Goal: Navigation & Orientation: Find specific page/section

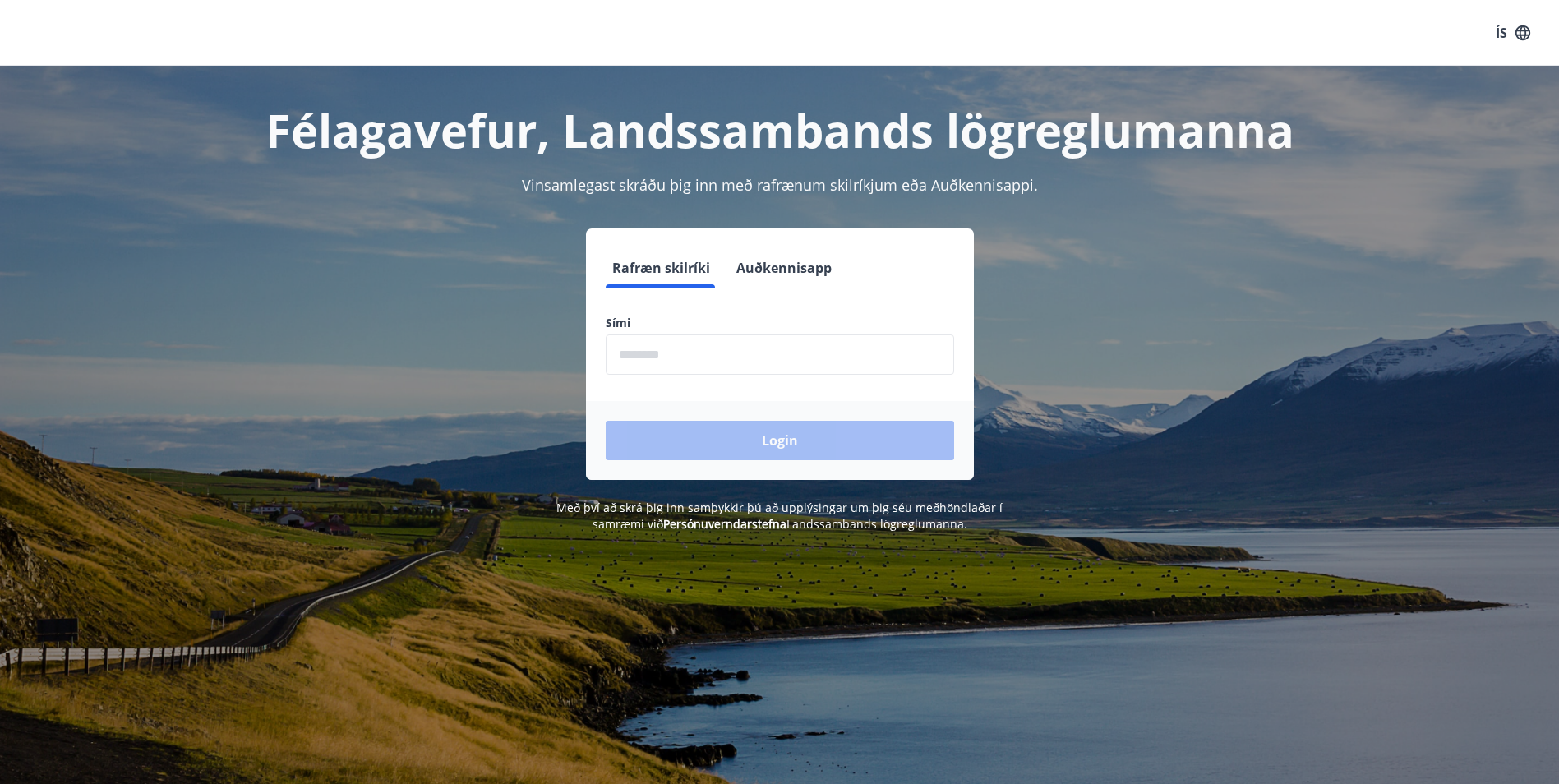
click at [686, 359] on input "phone" at bounding box center [780, 354] width 348 height 41
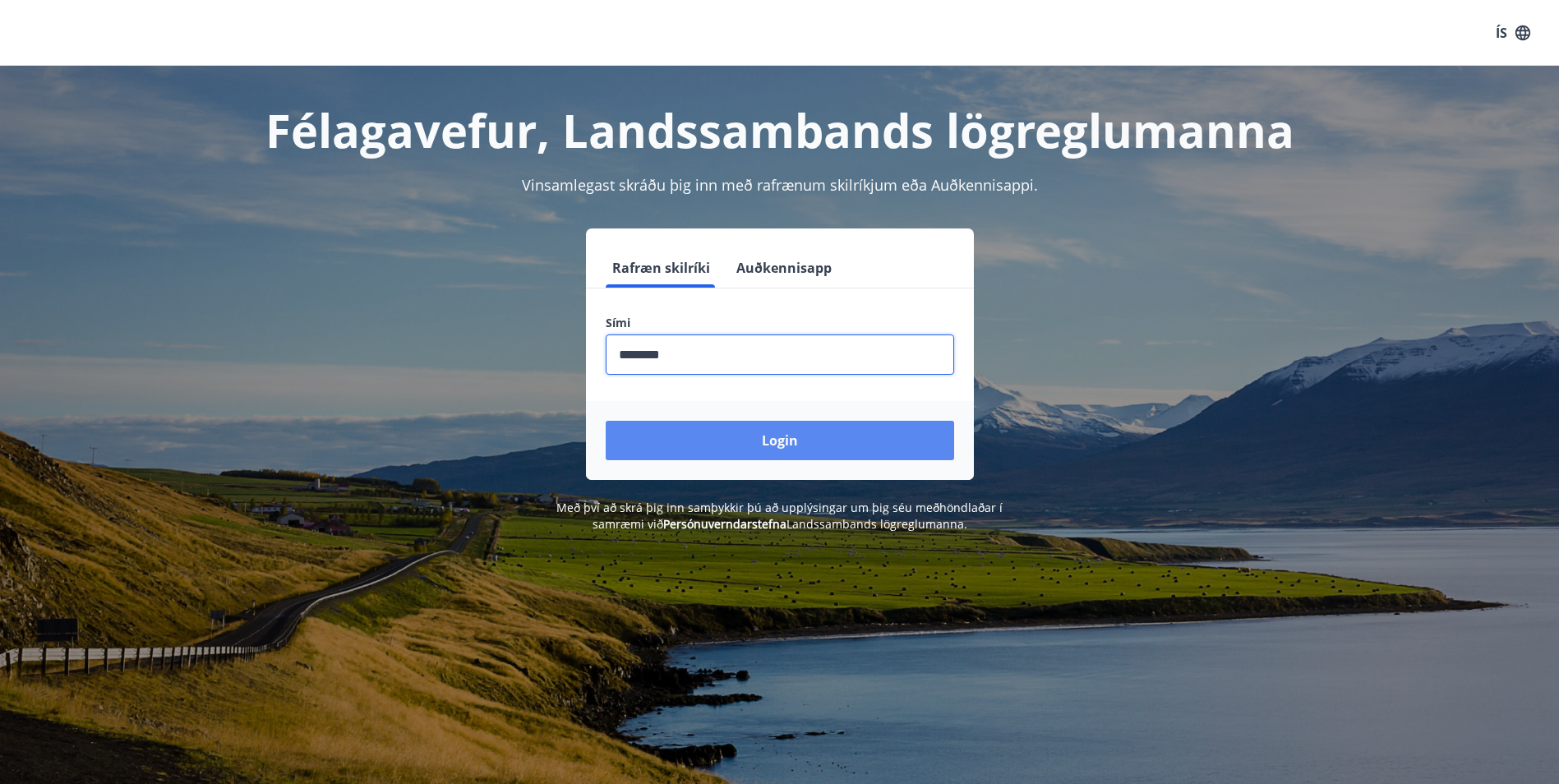
type input "********"
click at [746, 447] on button "Login" at bounding box center [780, 441] width 348 height 40
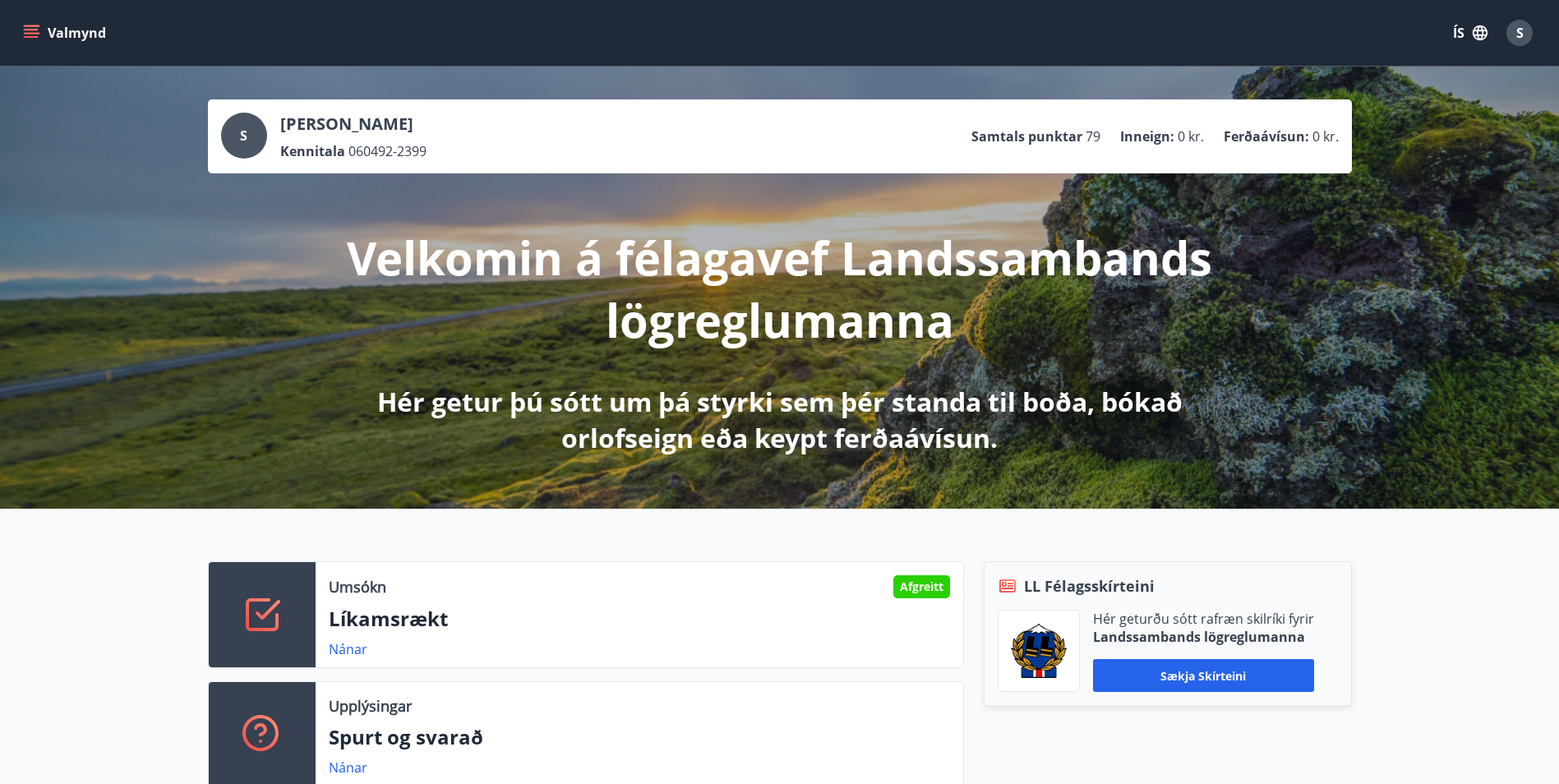
click at [29, 35] on icon "menu" at bounding box center [30, 32] width 16 height 16
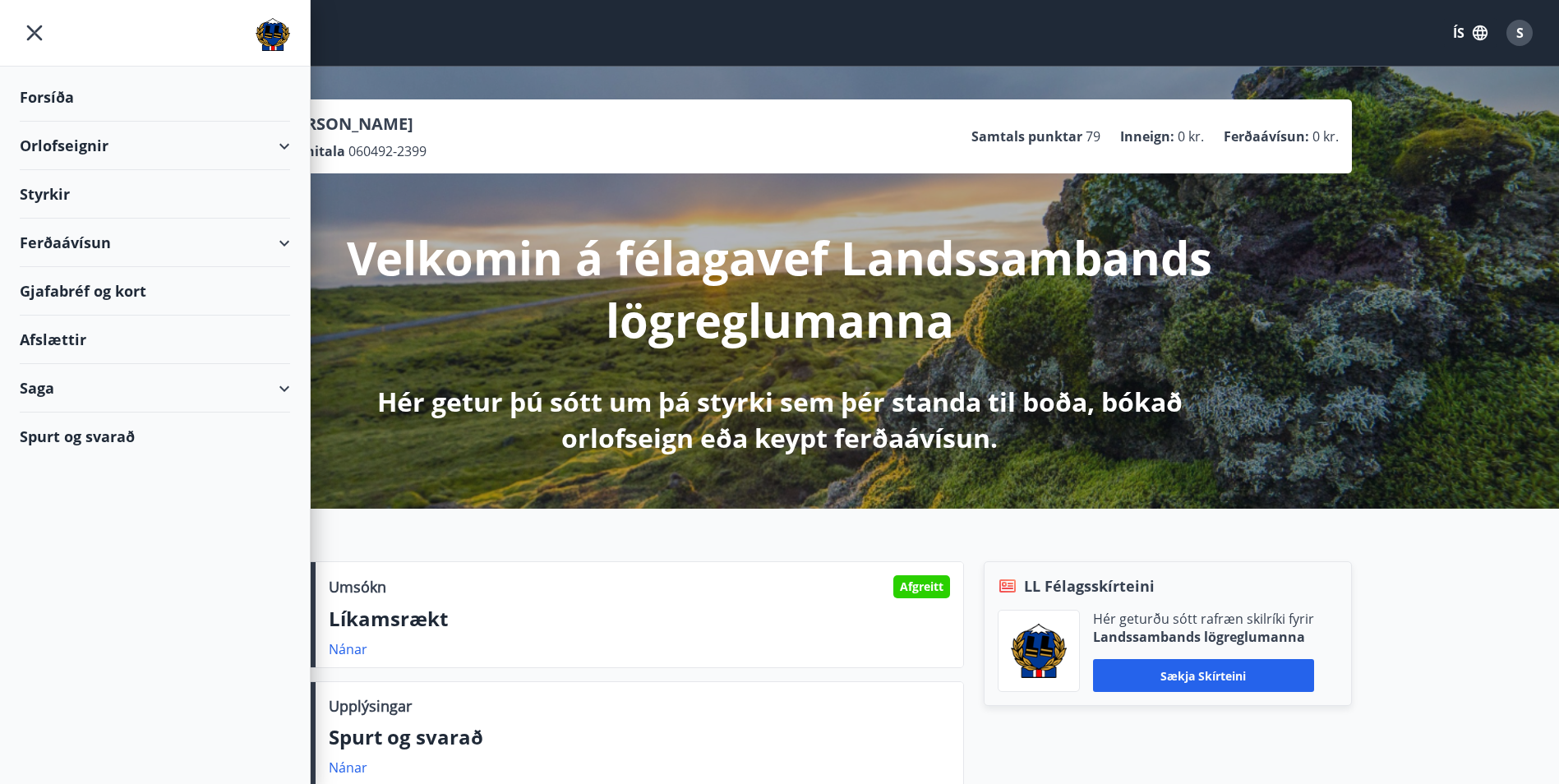
click at [69, 287] on div "Gjafabréf og kort" at bounding box center [155, 291] width 270 height 48
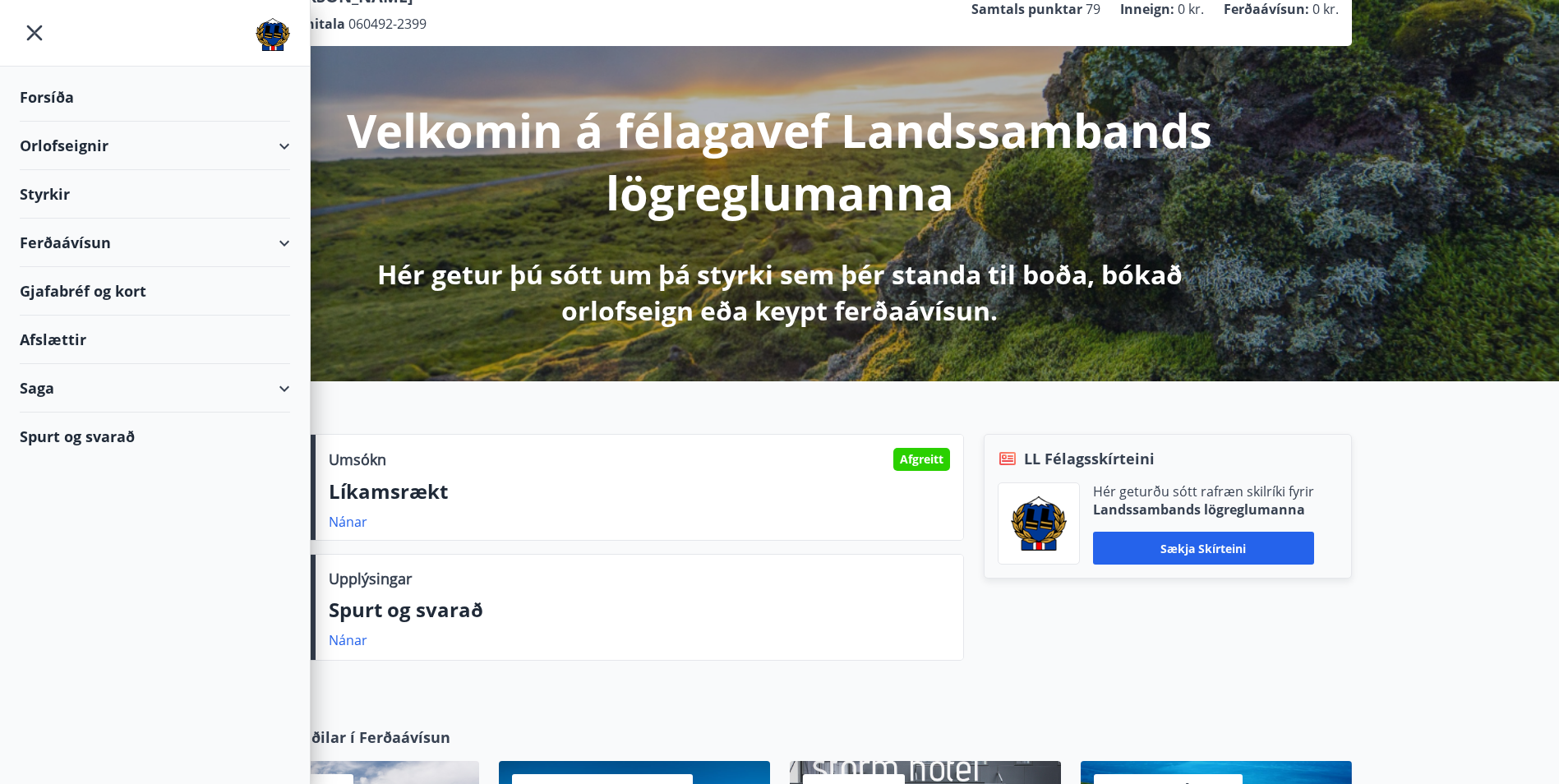
scroll to position [246, 0]
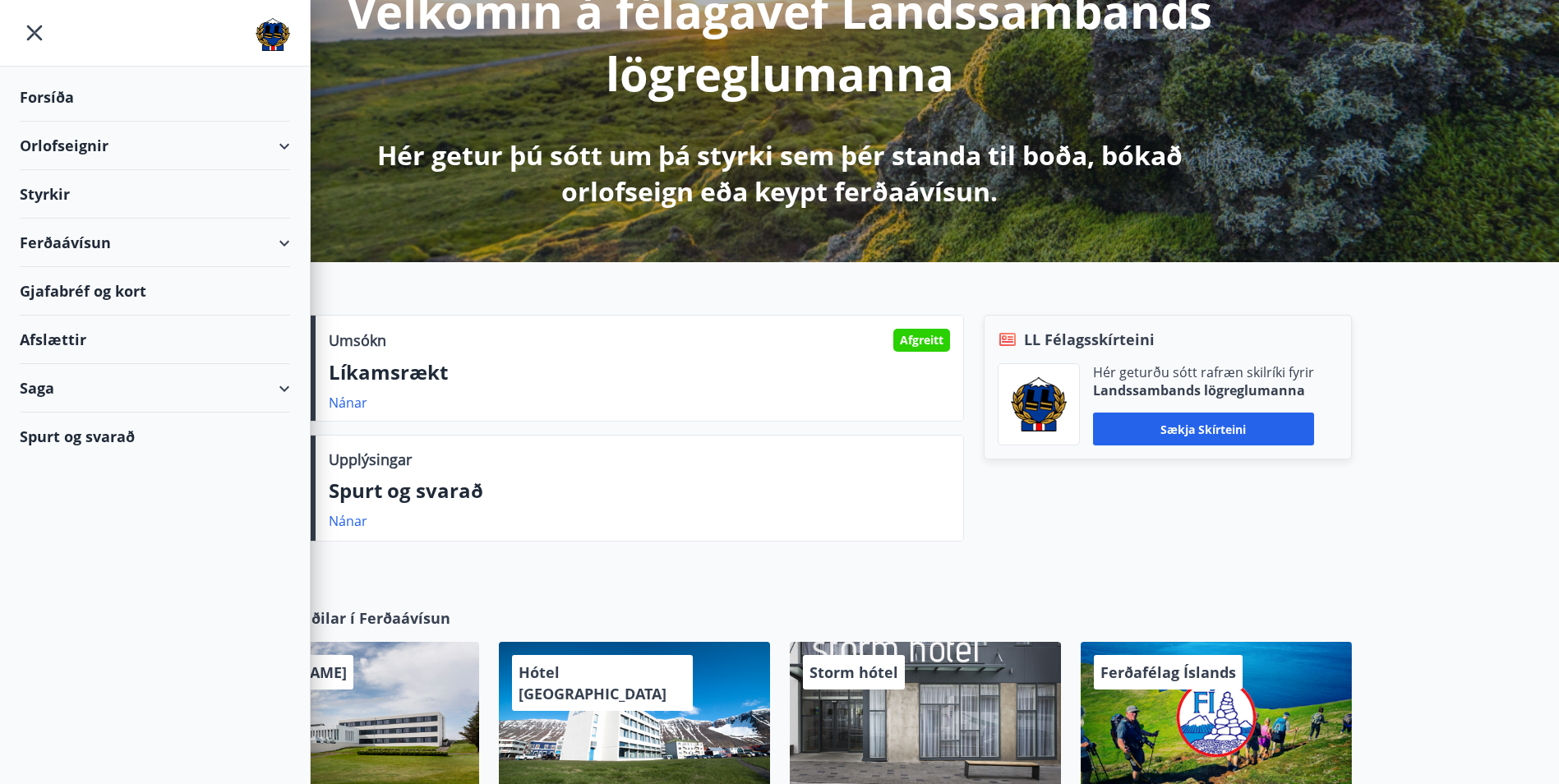
click at [73, 239] on div "Ferðaávísun" at bounding box center [155, 242] width 270 height 48
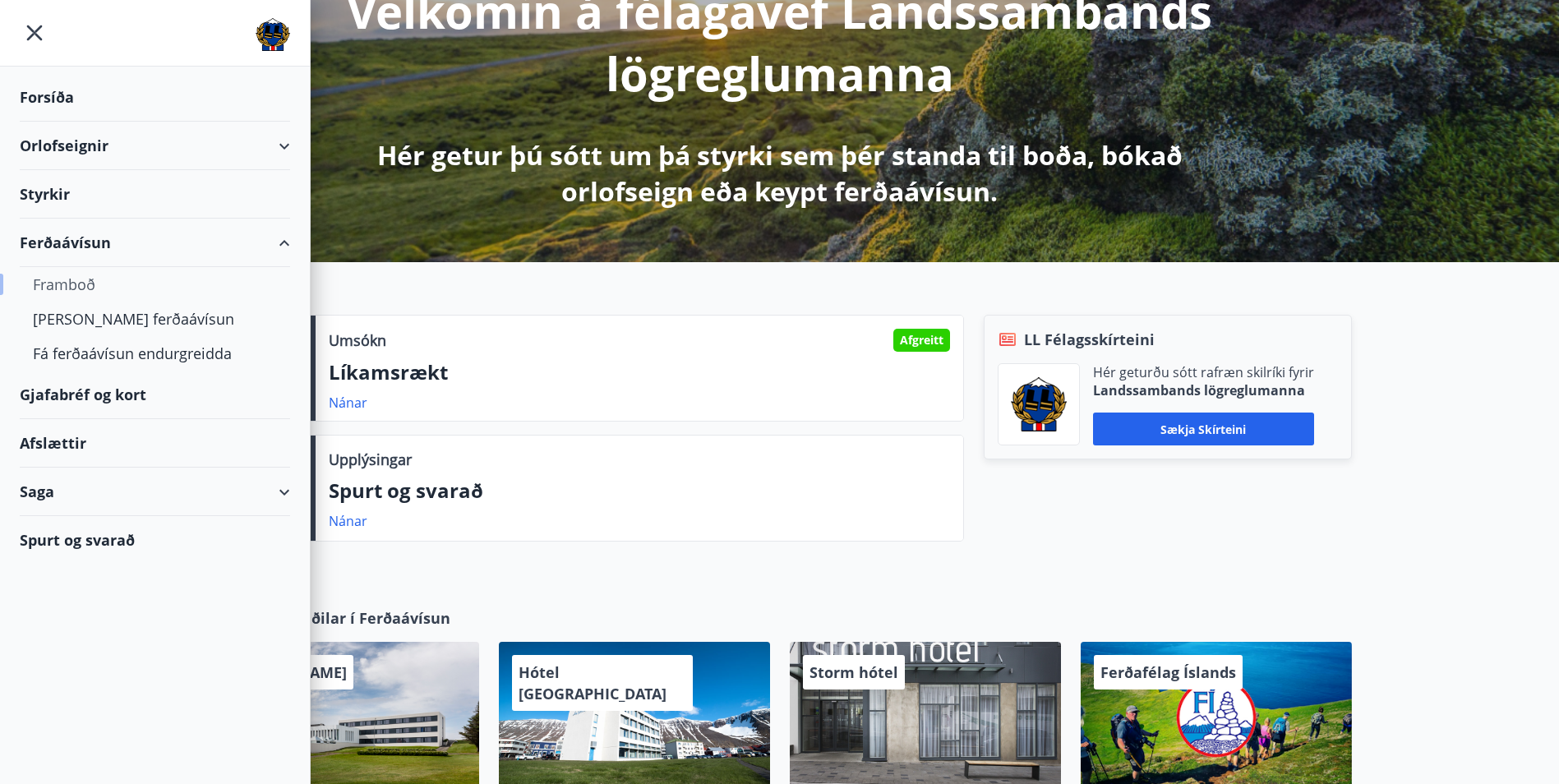
click at [63, 280] on div "Framboð" at bounding box center [155, 284] width 244 height 35
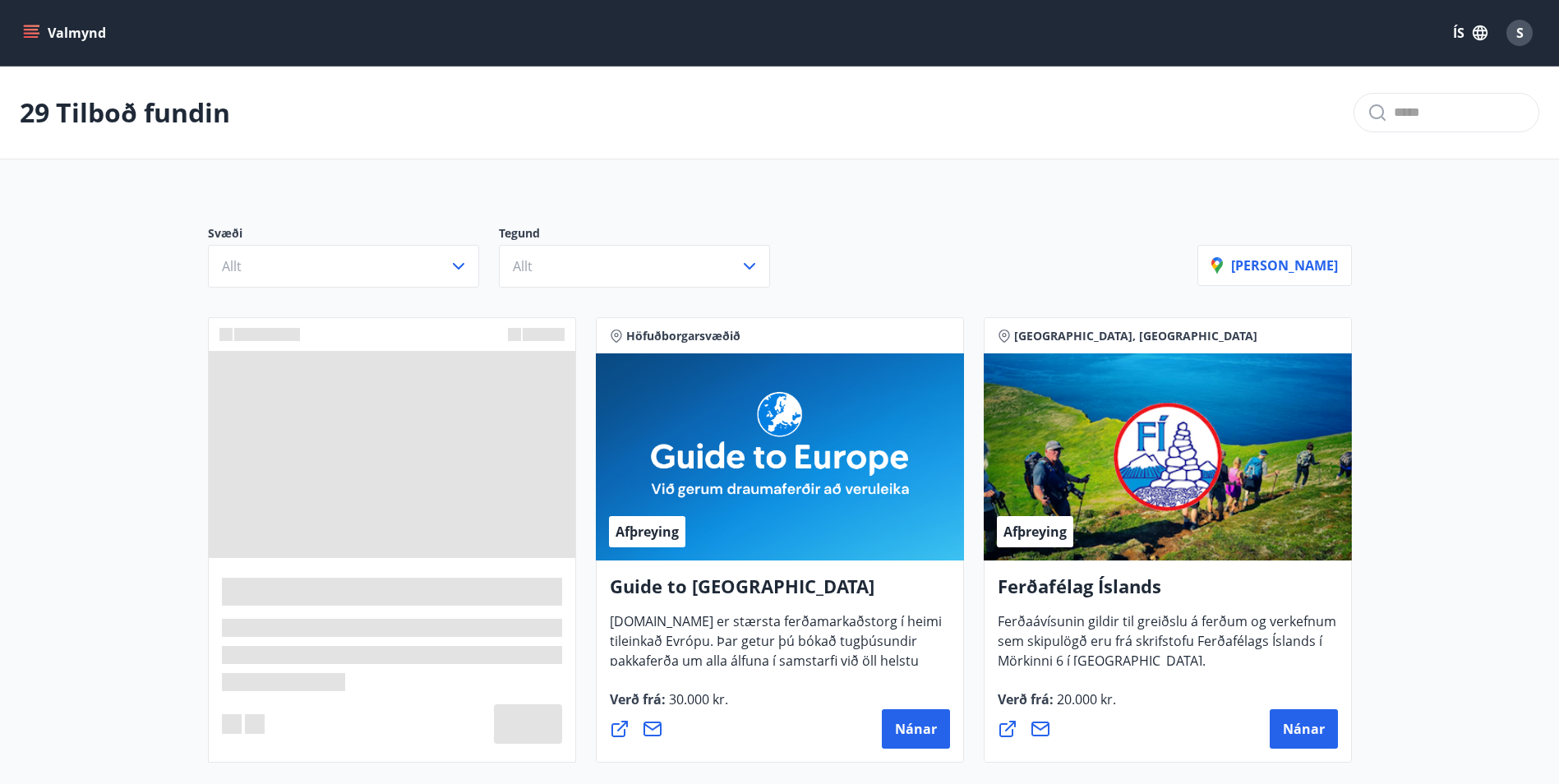
click at [55, 36] on button "Valmynd" at bounding box center [66, 32] width 92 height 29
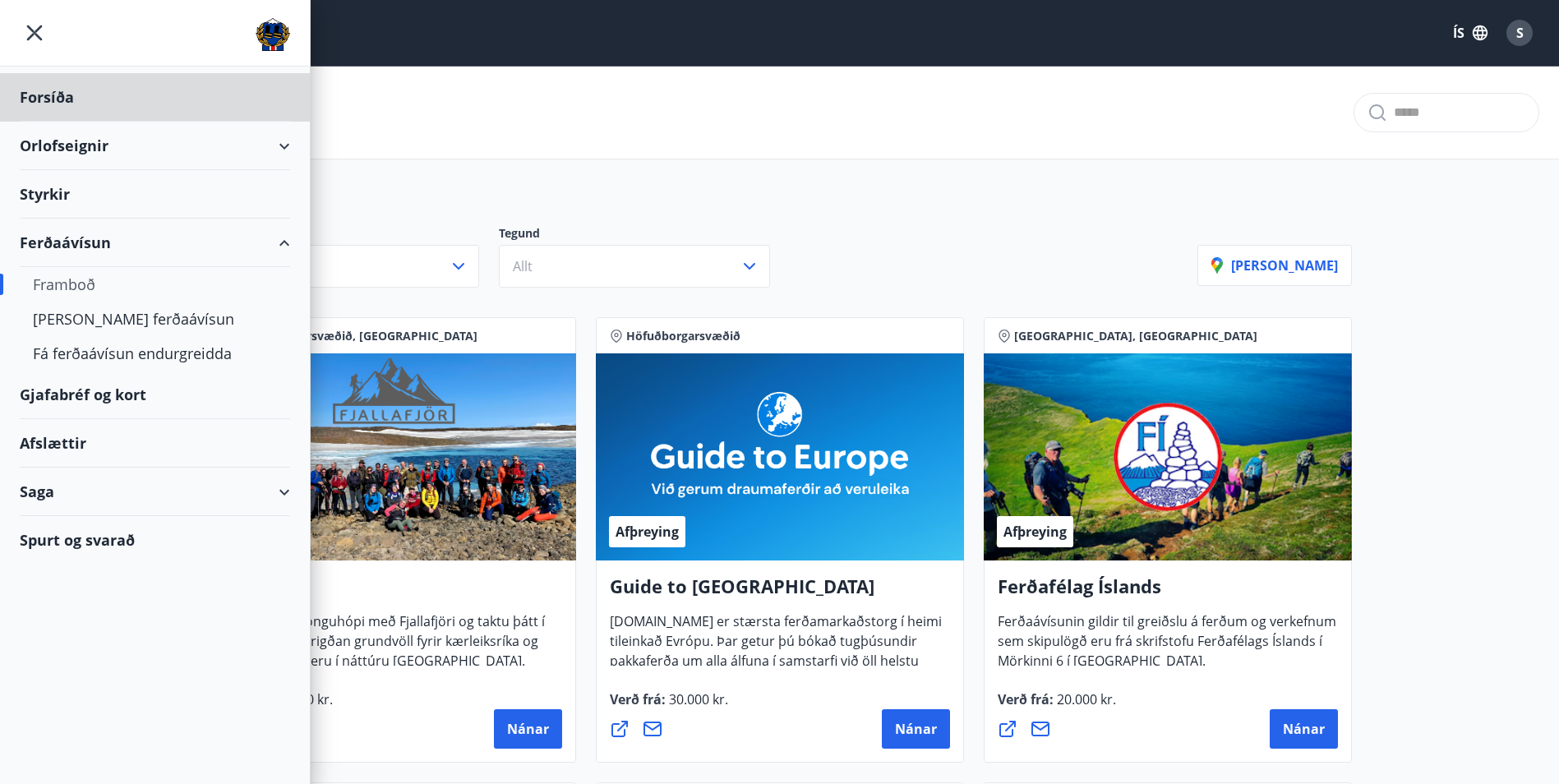
click at [48, 122] on div "Styrkir" at bounding box center [155, 96] width 270 height 48
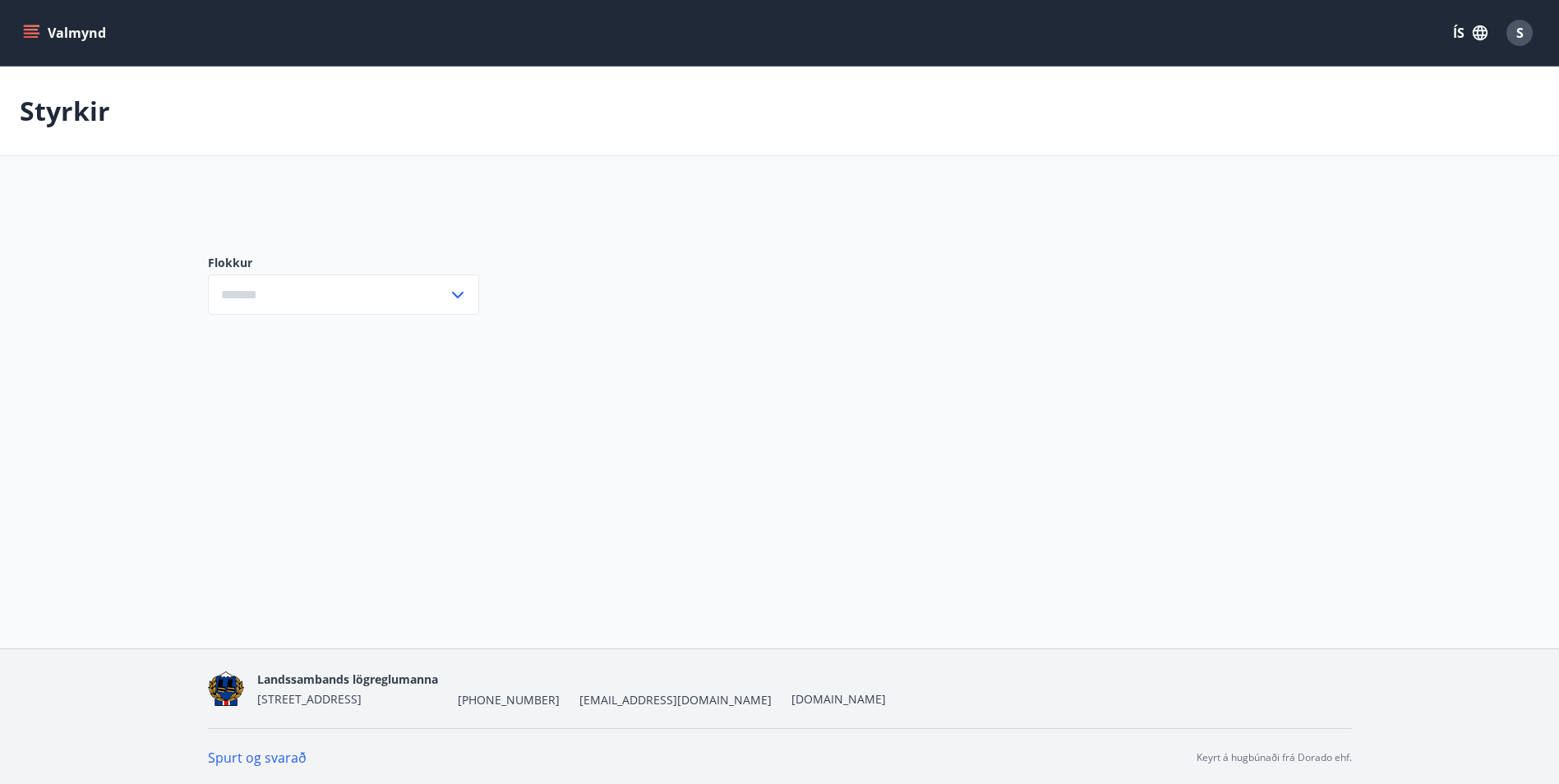
type input "***"
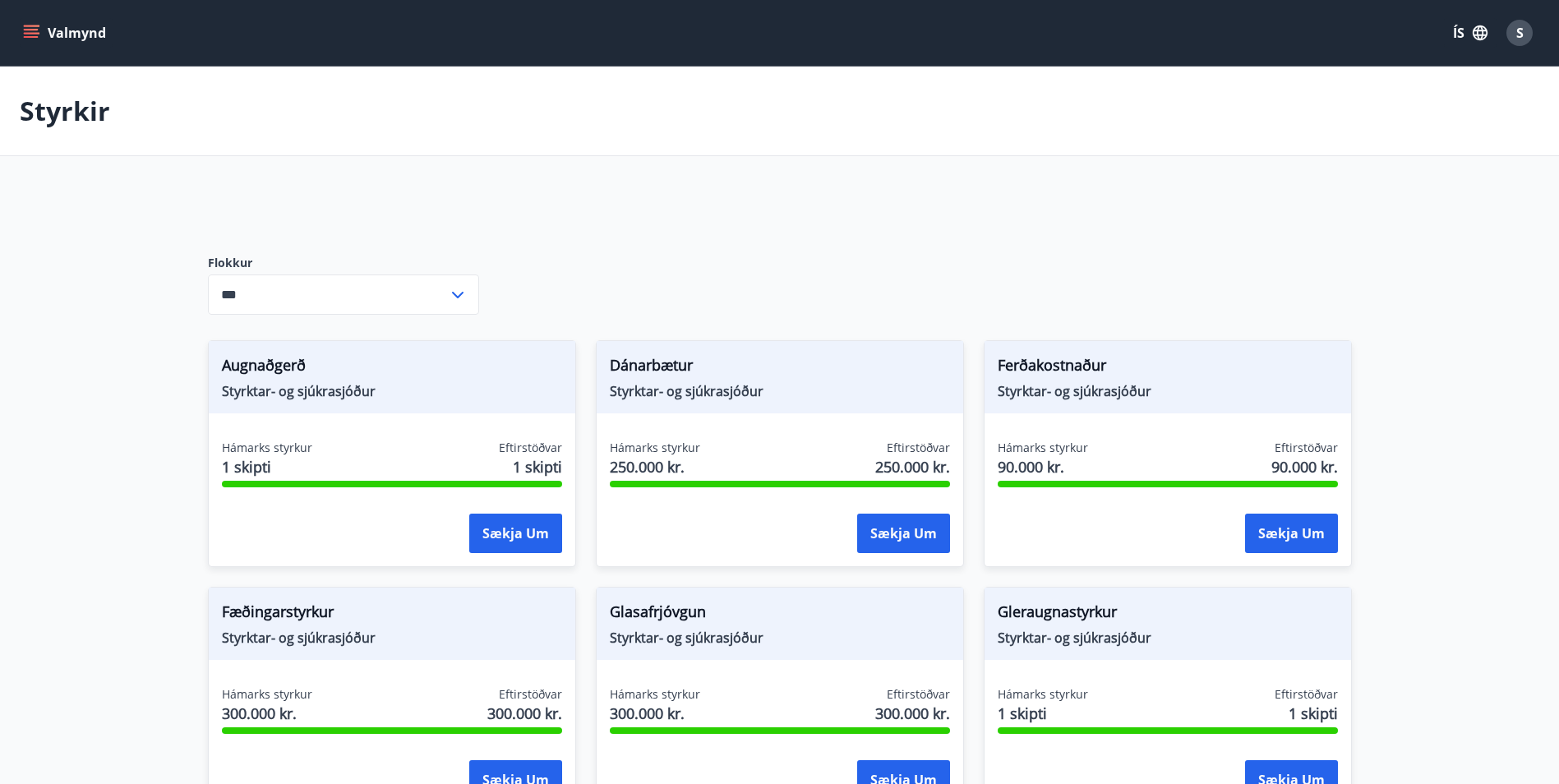
click at [53, 43] on button "Valmynd" at bounding box center [66, 32] width 92 height 29
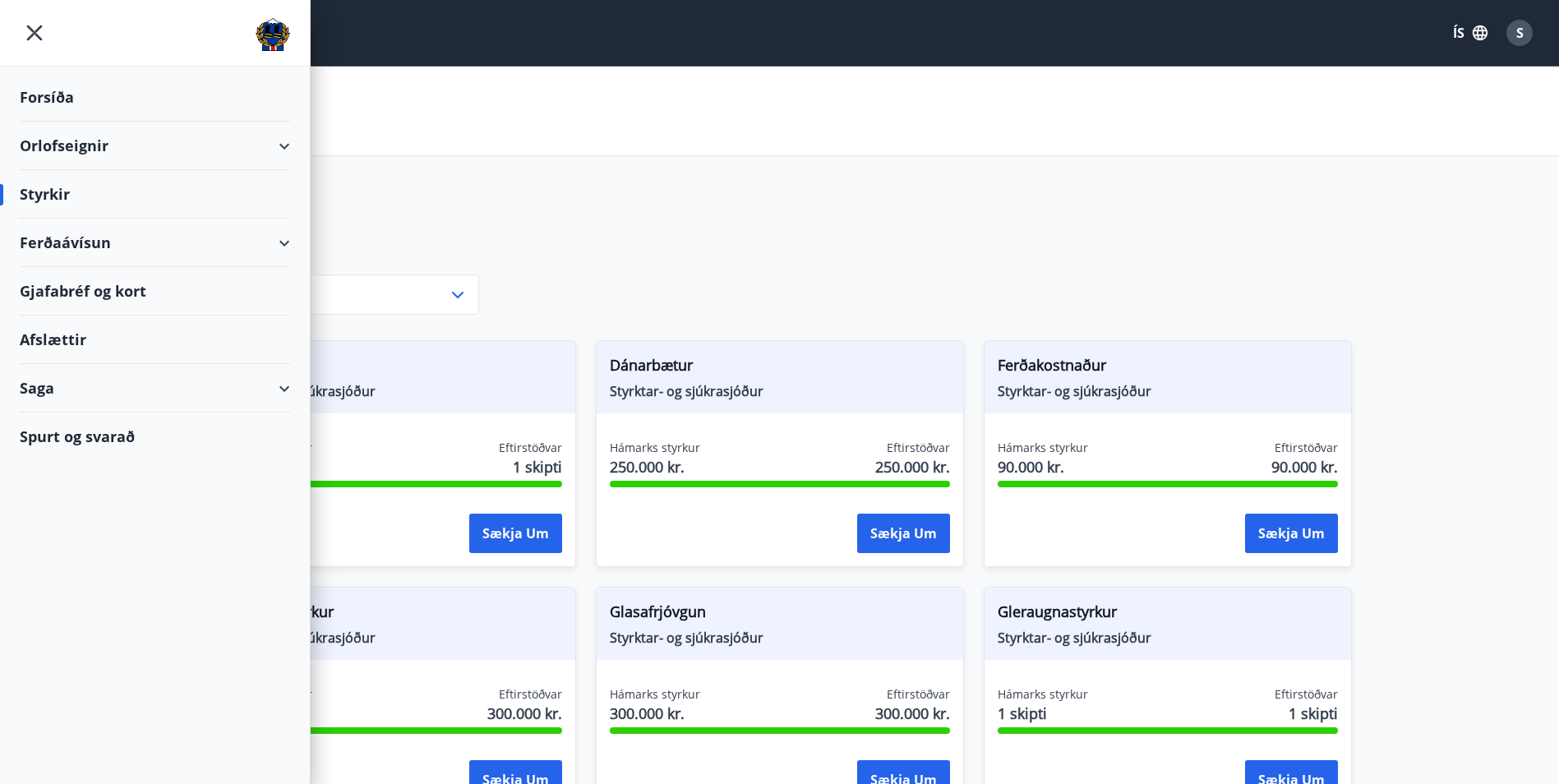
click at [78, 277] on div "Gjafabréf og kort" at bounding box center [155, 291] width 270 height 48
click at [48, 27] on icon "menu" at bounding box center [34, 32] width 29 height 29
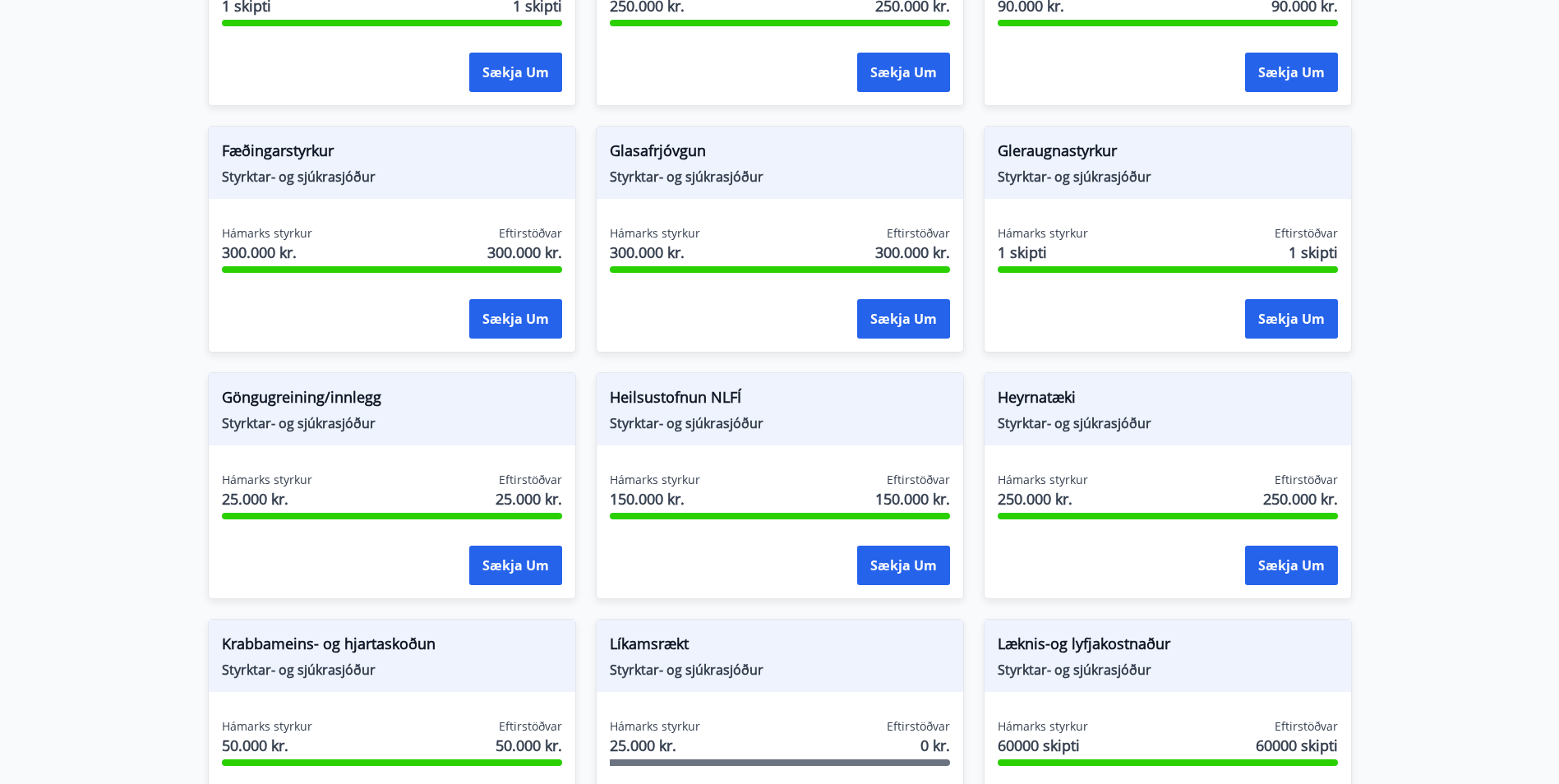
scroll to position [492, 0]
